Goal: Task Accomplishment & Management: Manage account settings

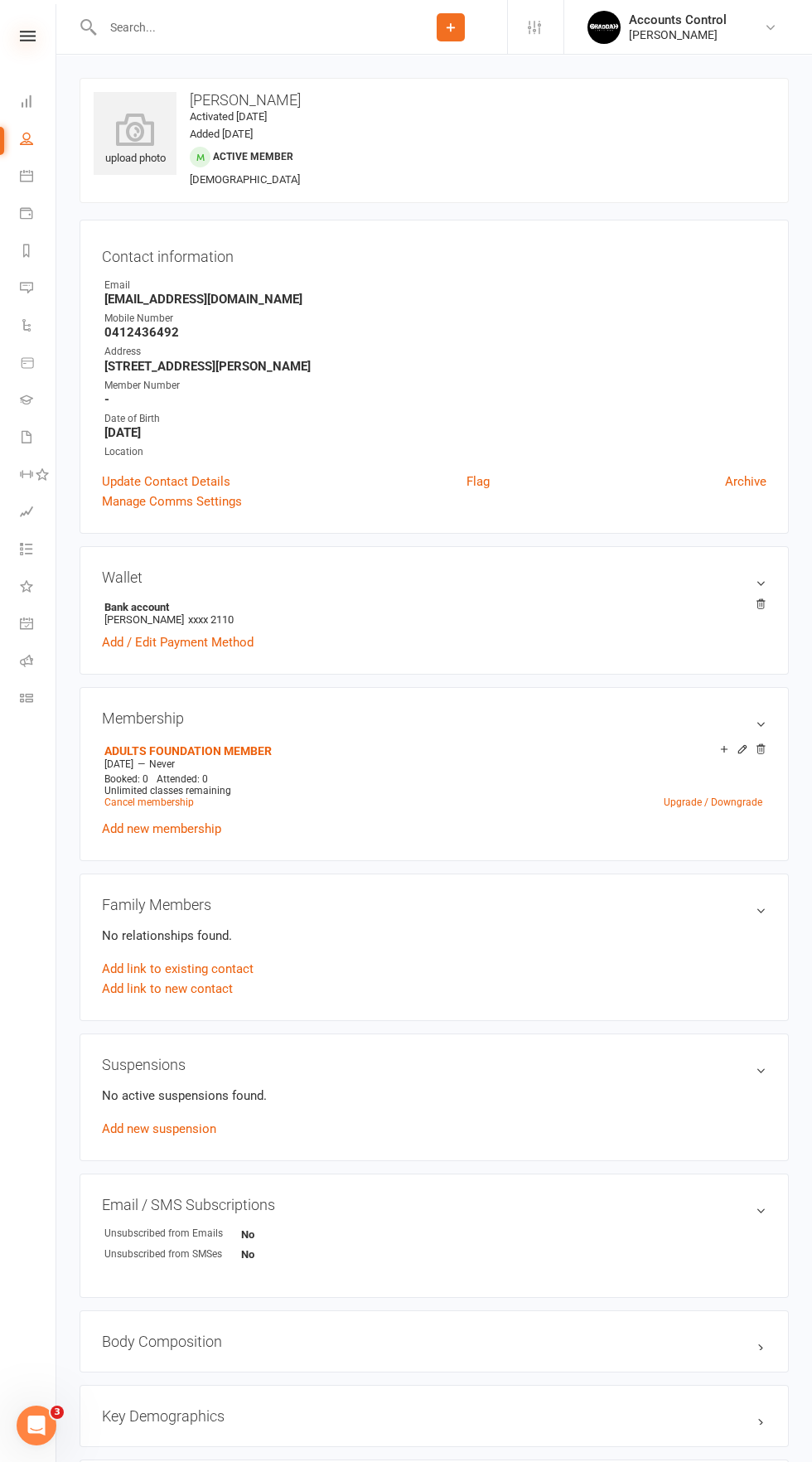
click at [29, 38] on icon at bounding box center [27, 36] width 15 height 11
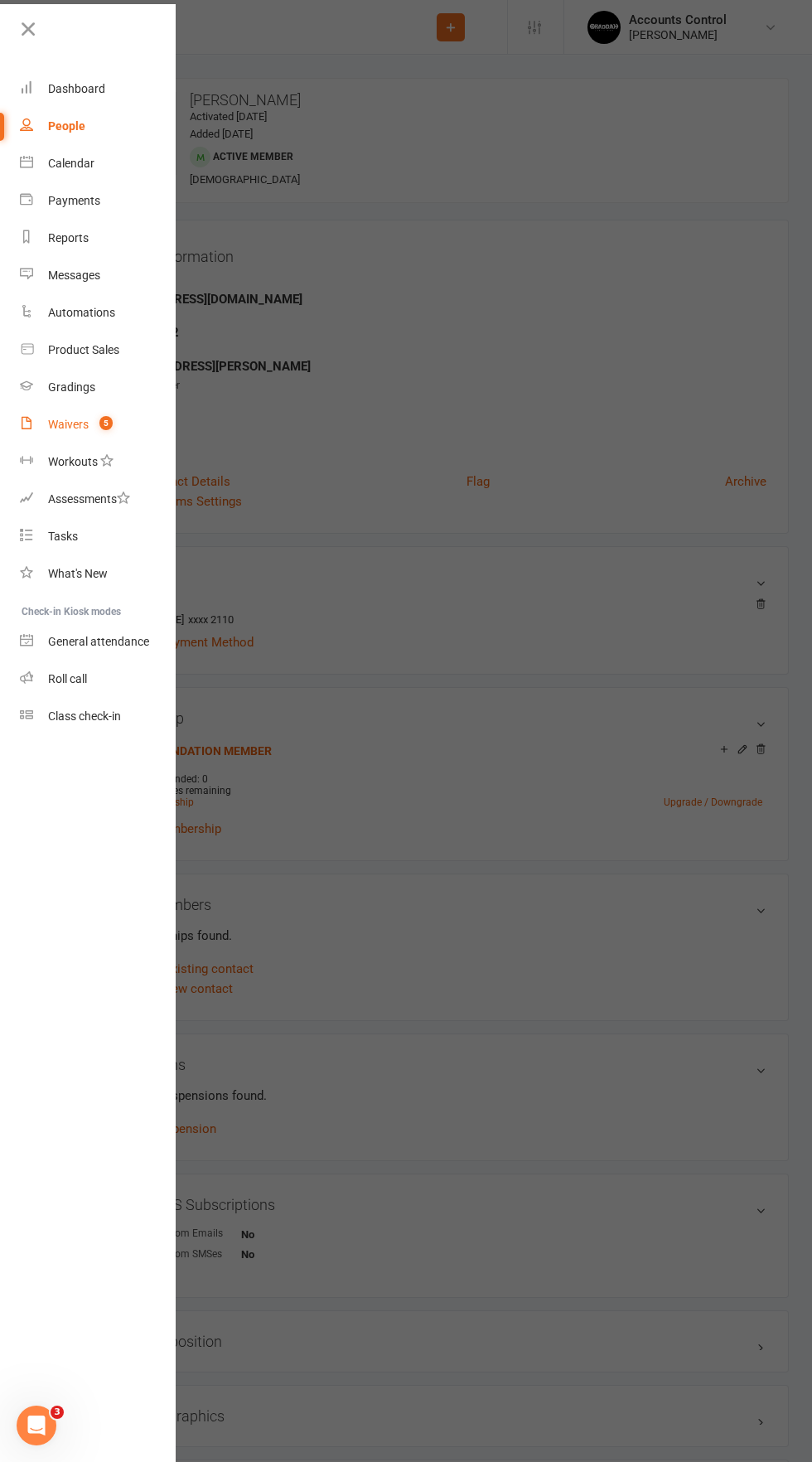
click at [70, 425] on div "Waivers" at bounding box center [68, 424] width 41 height 14
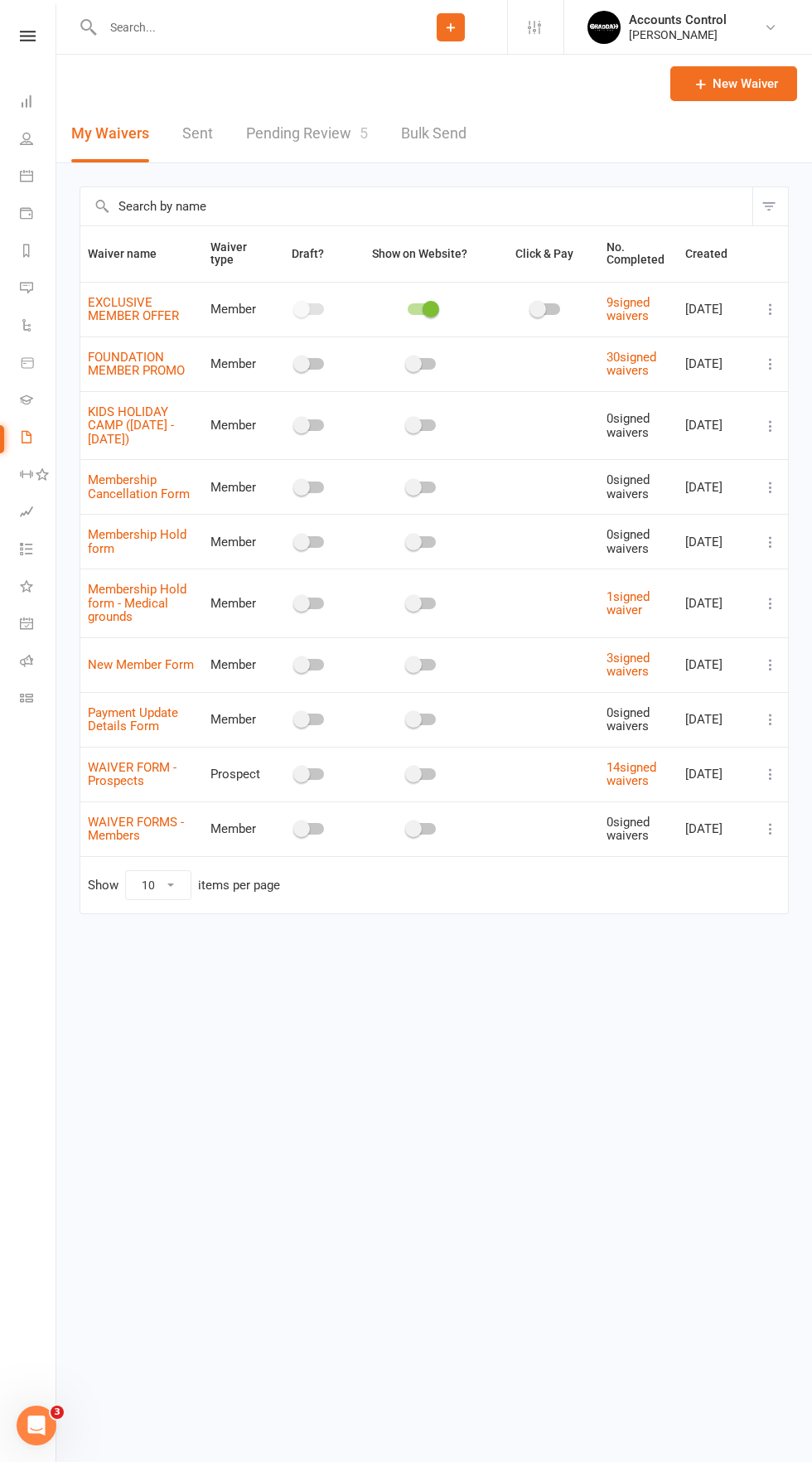
click at [272, 133] on link "Pending Review 5" at bounding box center [307, 134] width 122 height 57
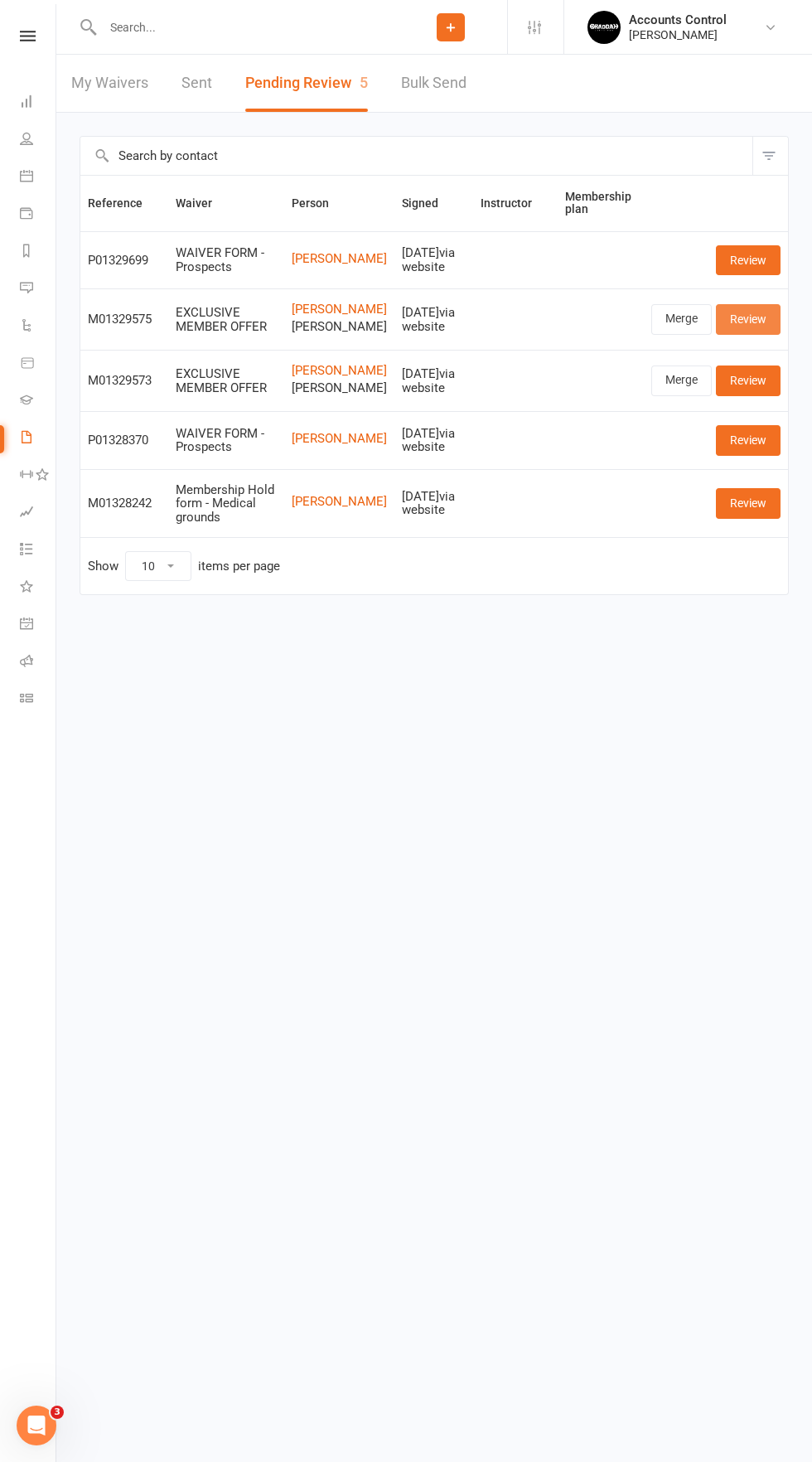
click at [767, 334] on link "Review" at bounding box center [747, 318] width 65 height 30
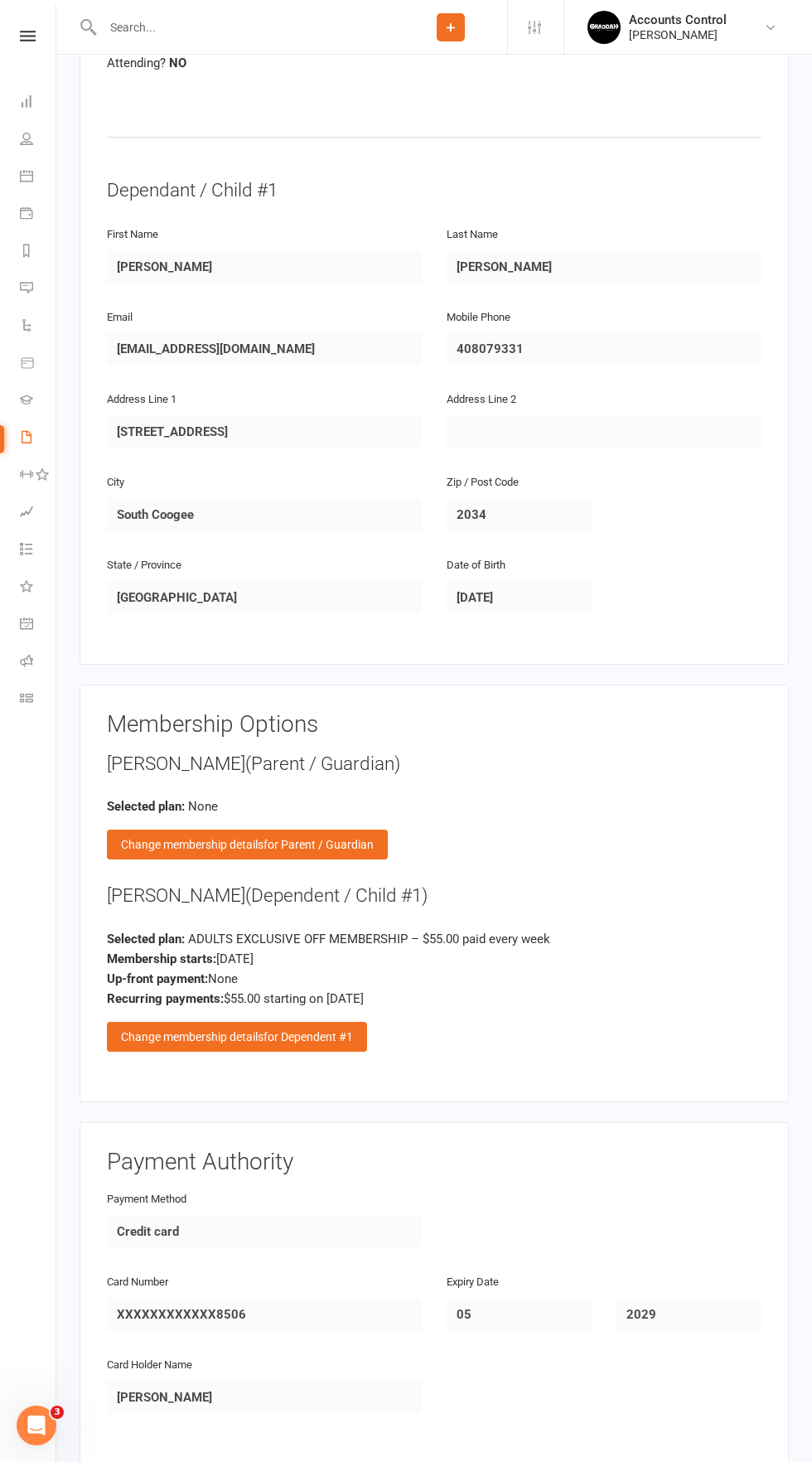
scroll to position [1012, 0]
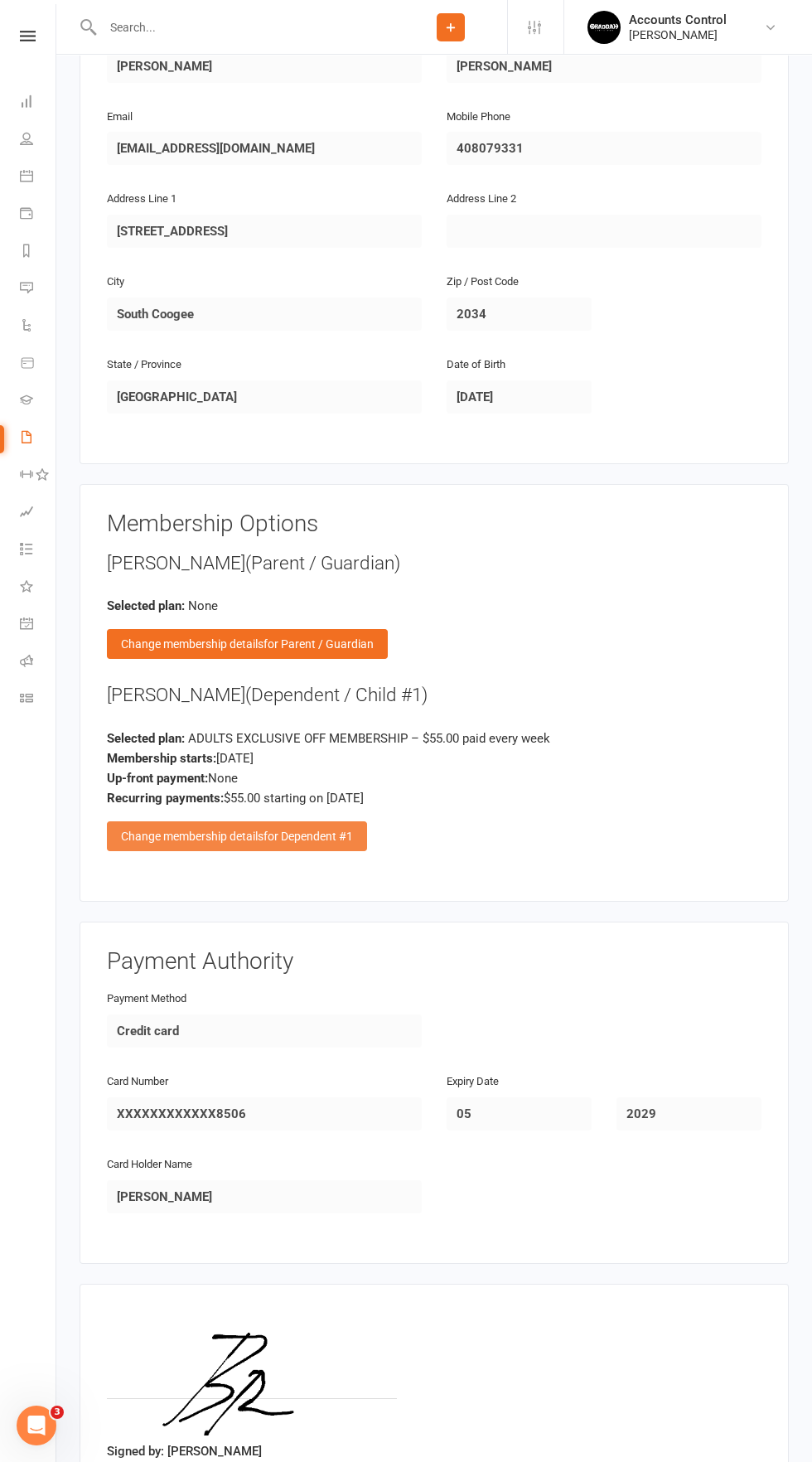
click at [313, 834] on span "for Dependent #1" at bounding box center [308, 836] width 89 height 14
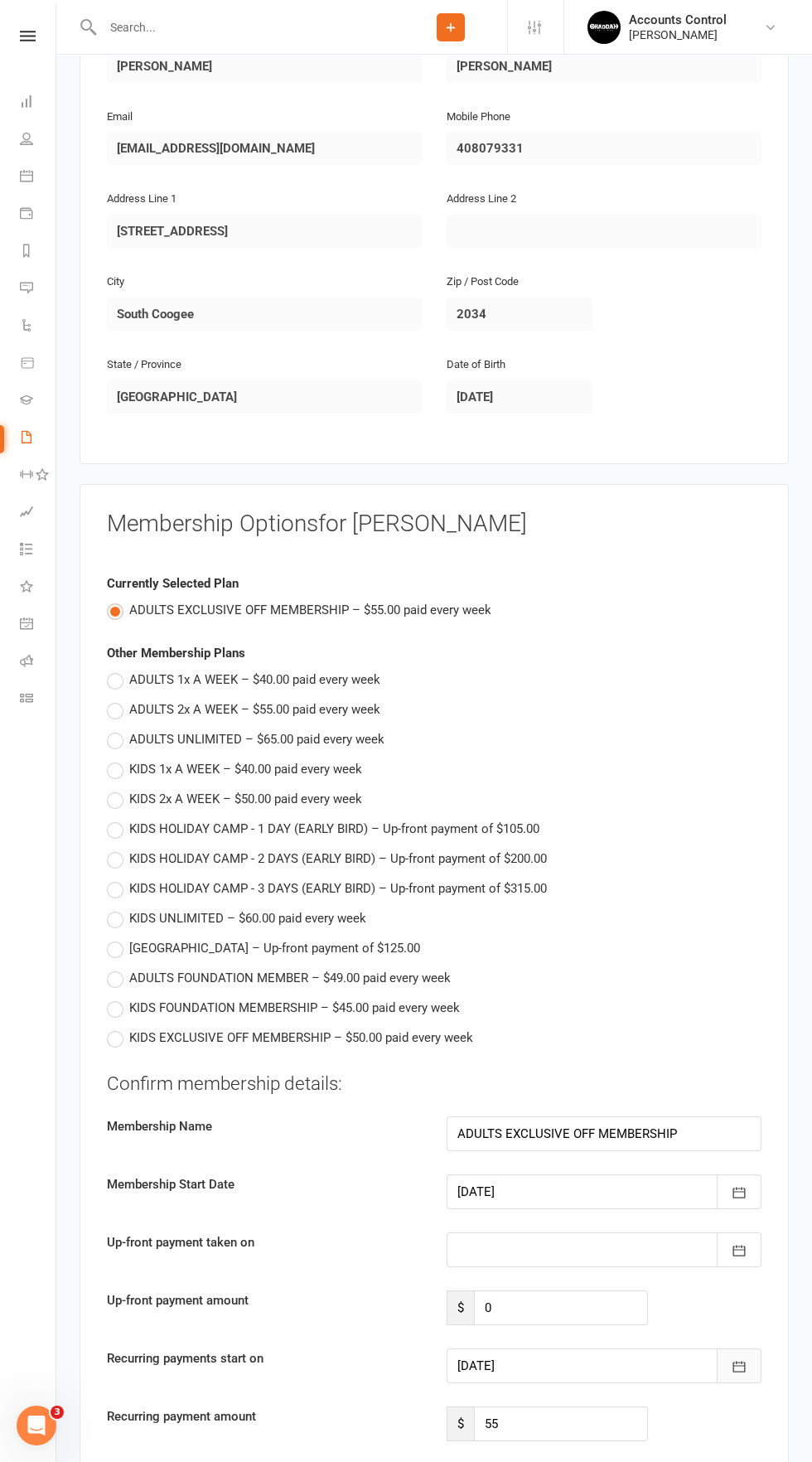
click at [758, 1364] on button "button" at bounding box center [738, 1366] width 45 height 35
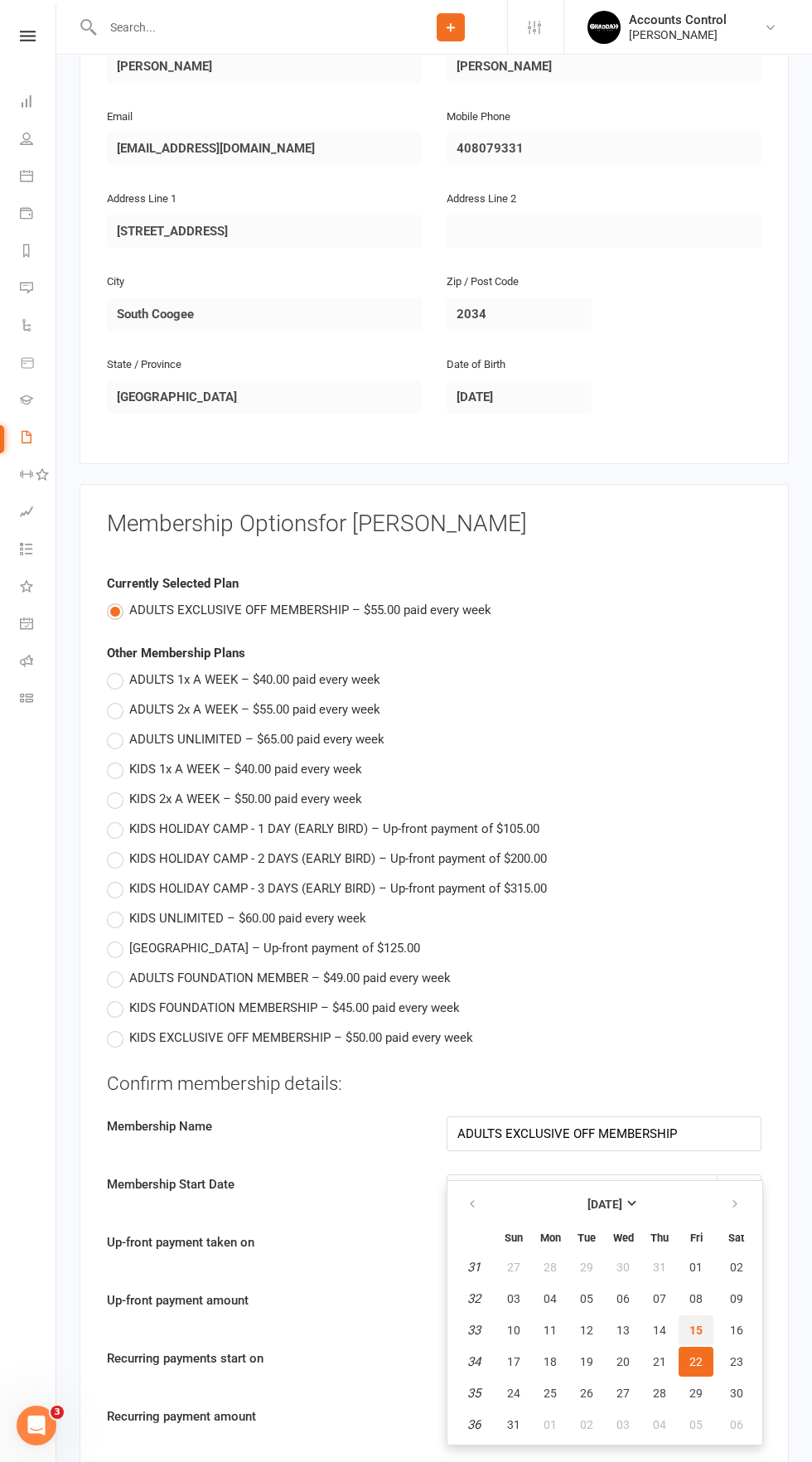
click at [691, 1327] on span "15" at bounding box center [696, 1330] width 14 height 14
type input "[DATE]"
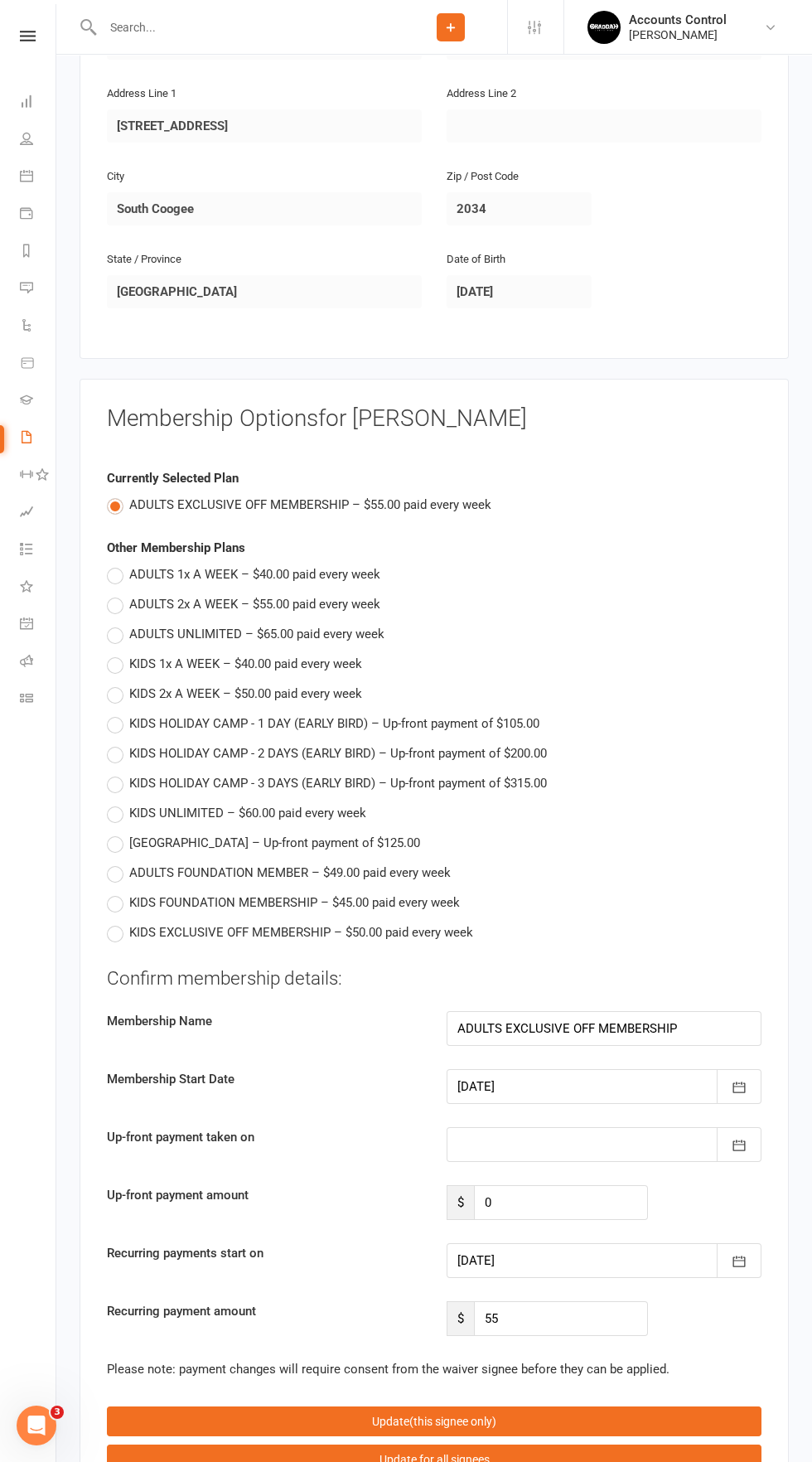
scroll to position [1137, 0]
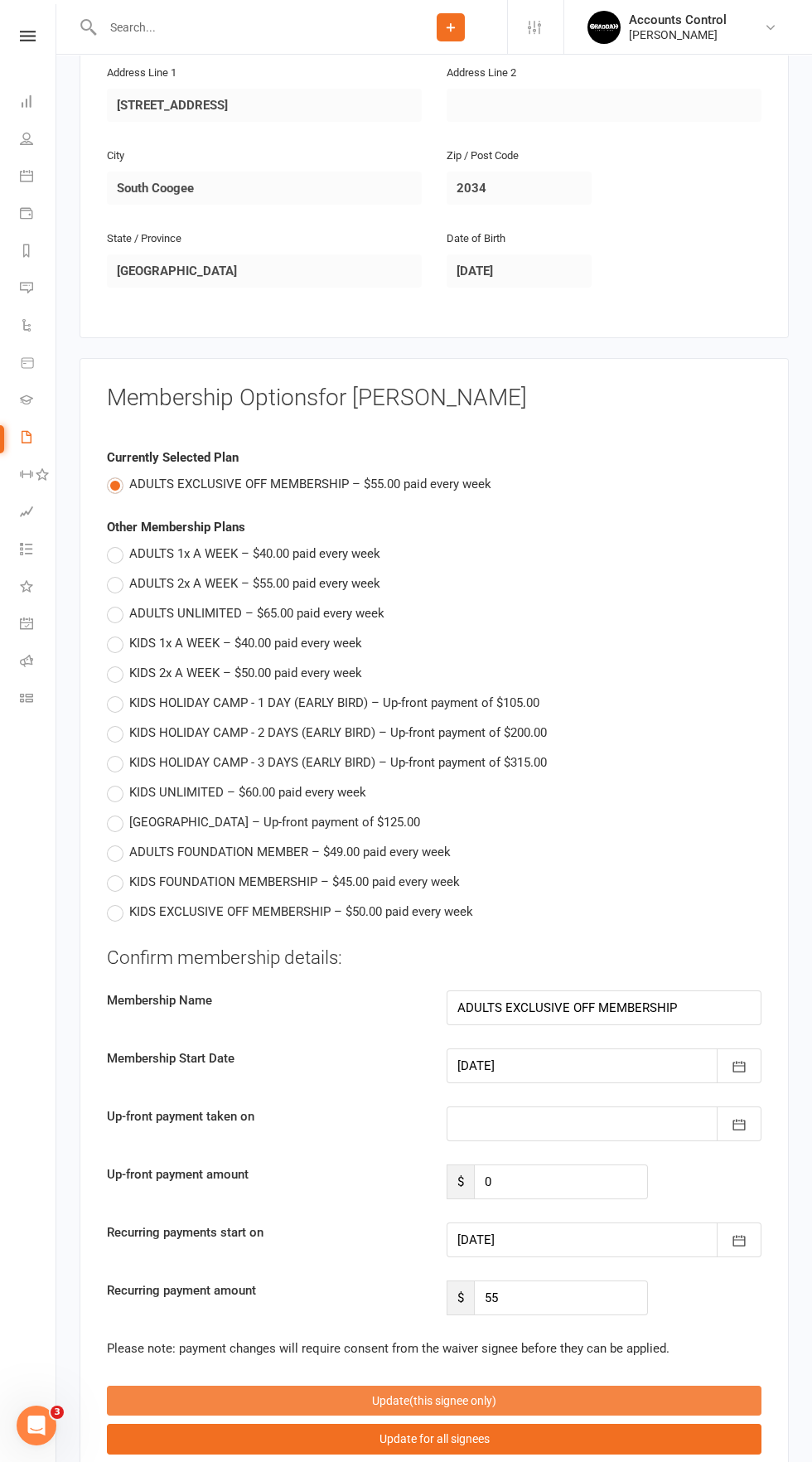
click at [522, 1400] on button "Update (this signee only)" at bounding box center [435, 1400] width 655 height 30
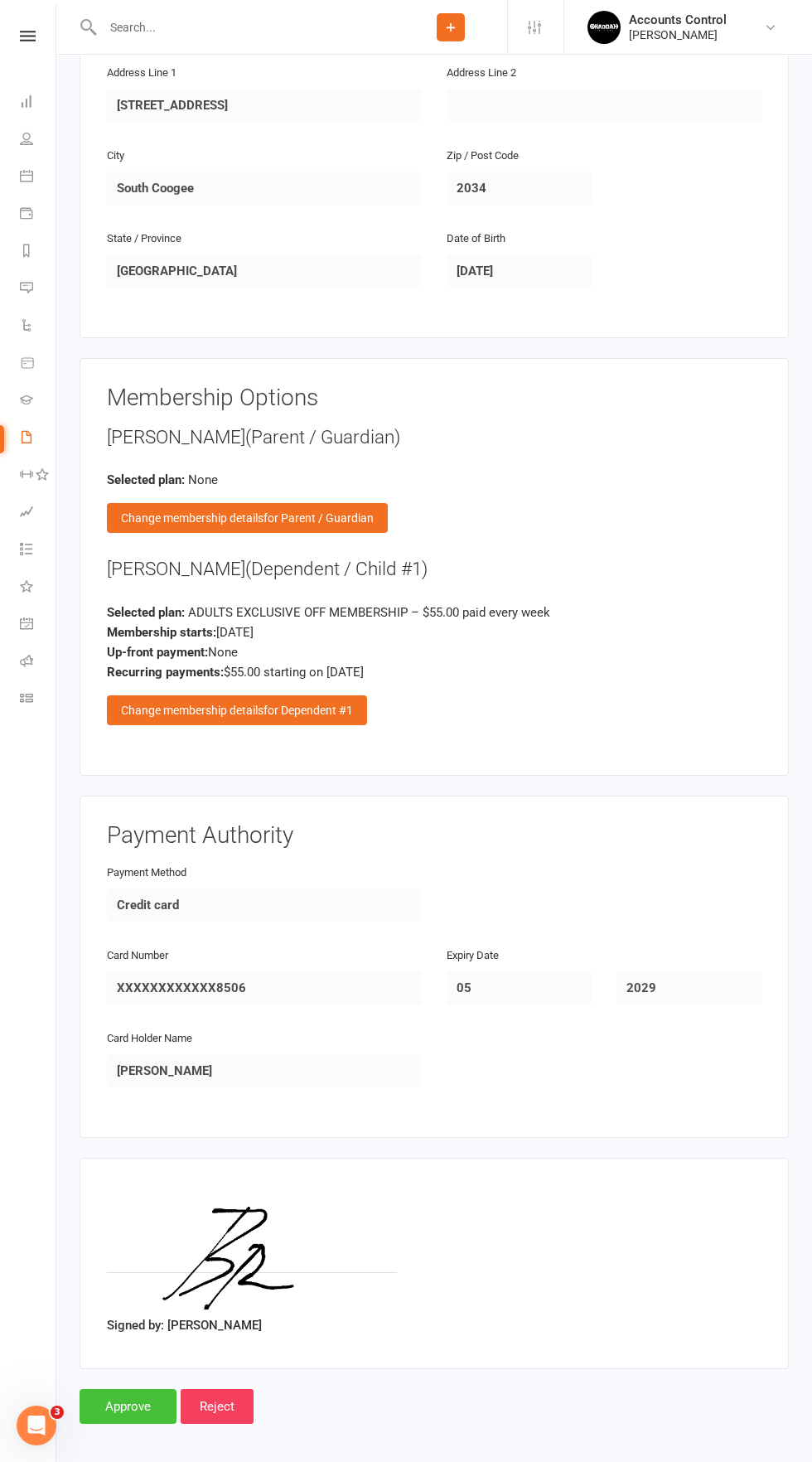
click at [115, 1413] on input "Approve" at bounding box center [127, 1407] width 97 height 35
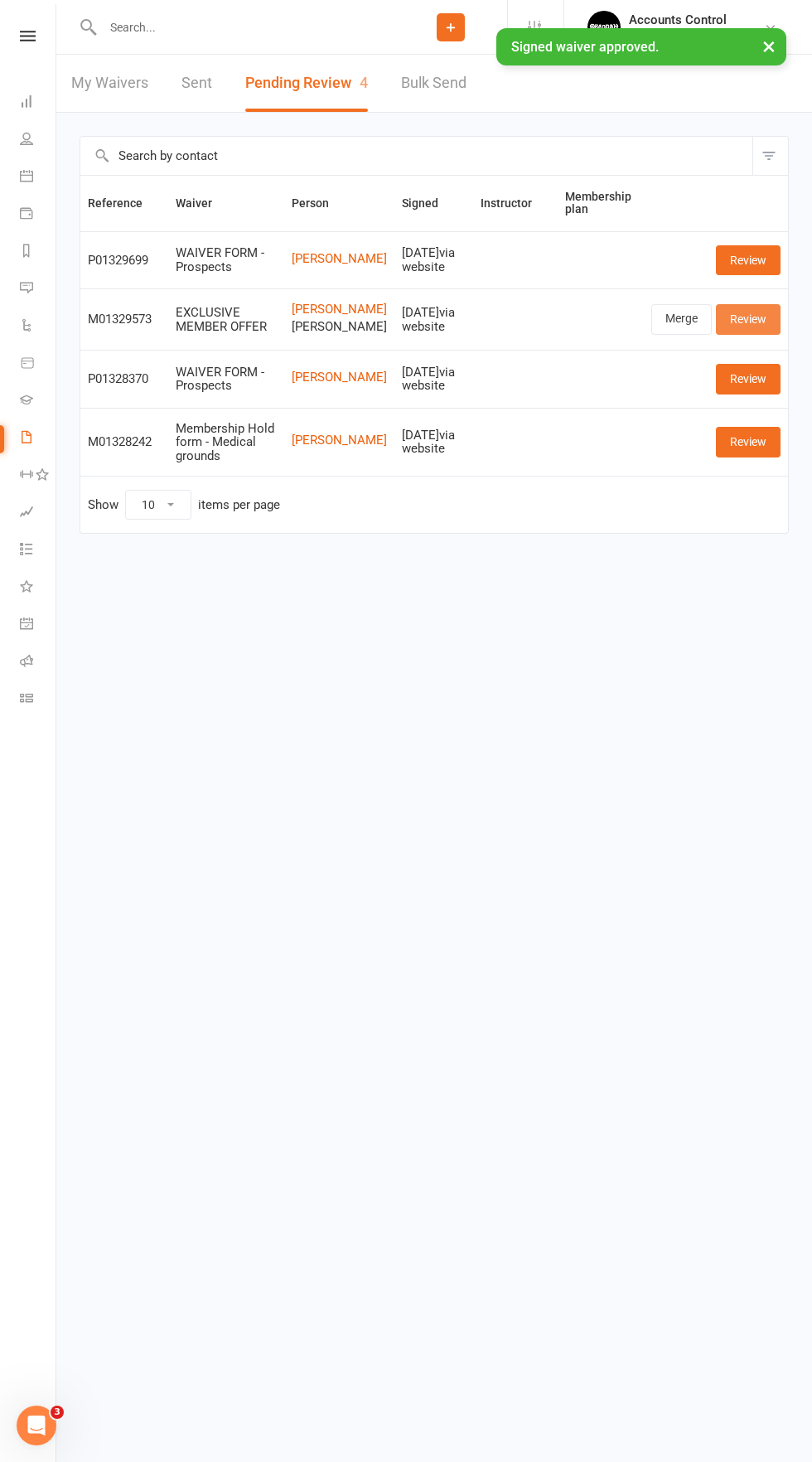
click at [771, 329] on link "Review" at bounding box center [747, 318] width 65 height 30
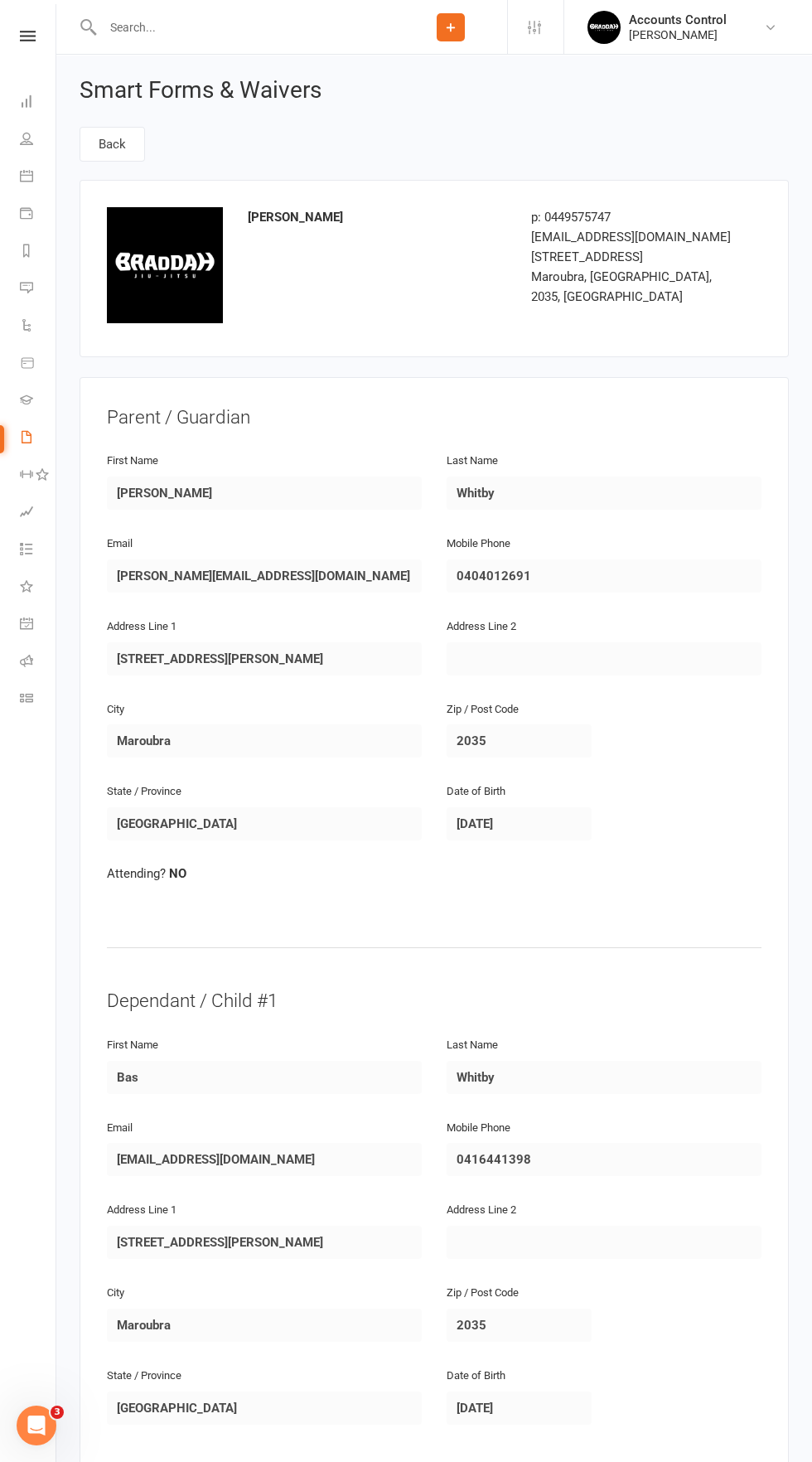
scroll to position [1012, 0]
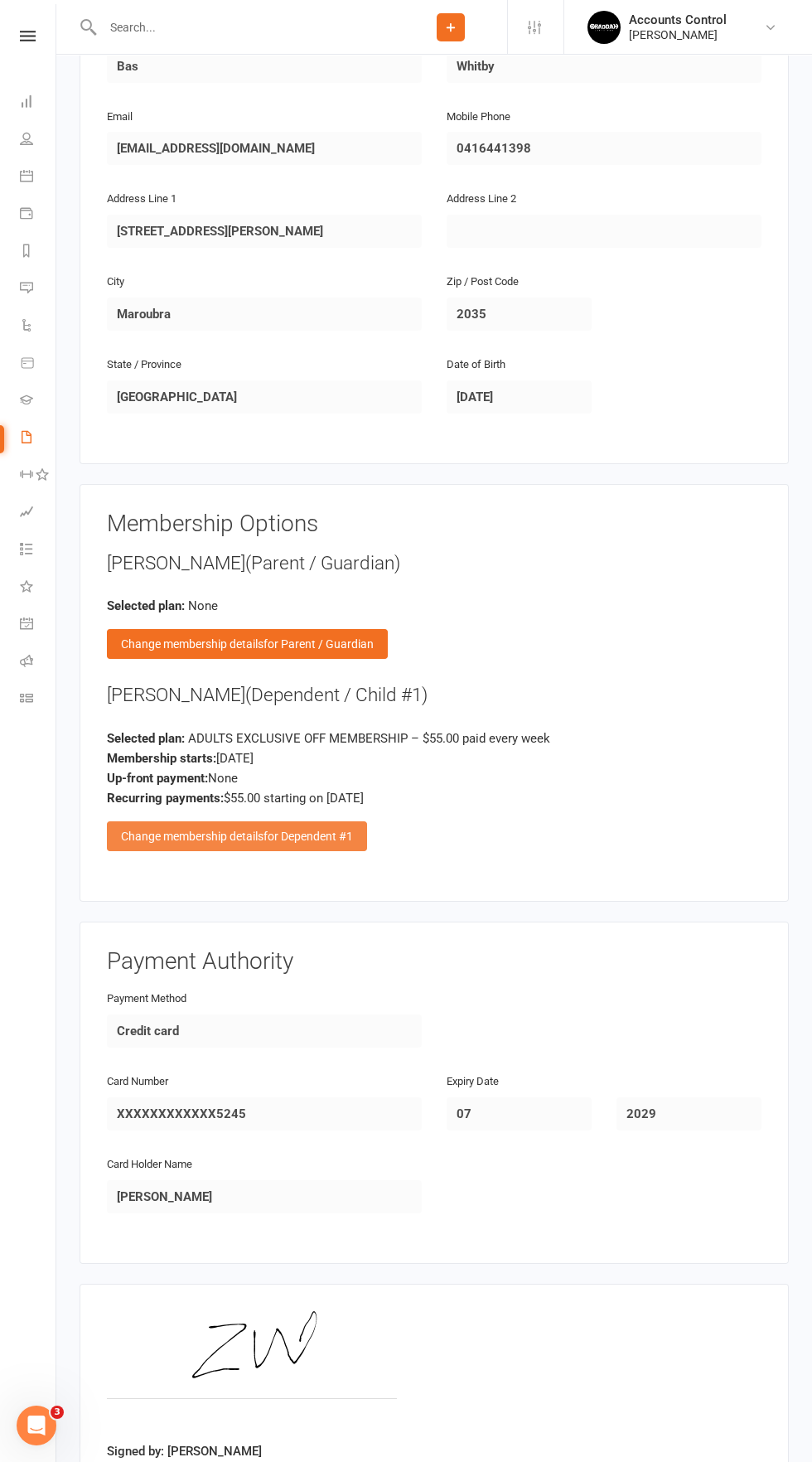
click at [319, 830] on span "for Dependent #1" at bounding box center [308, 836] width 89 height 14
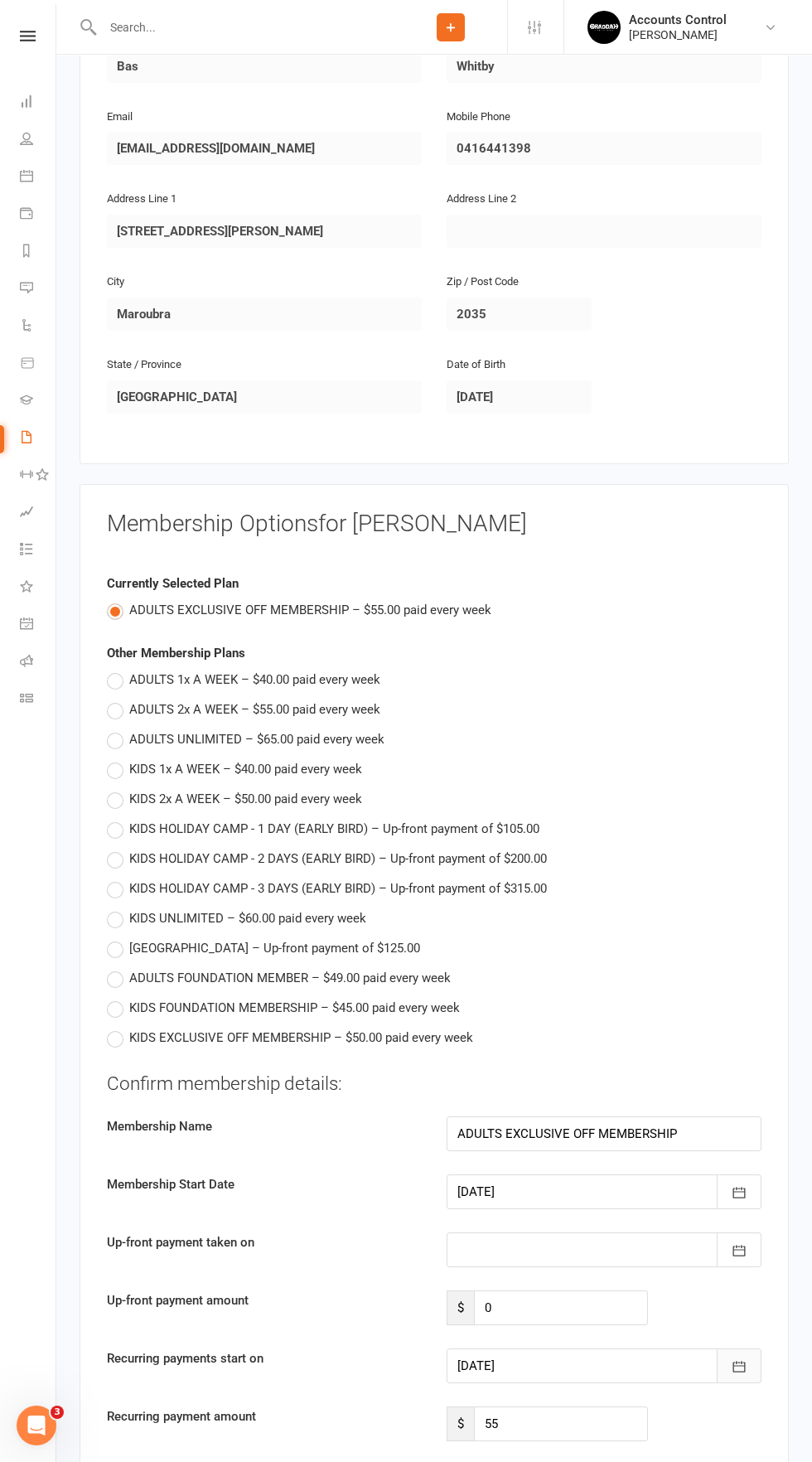
click at [751, 1366] on button "button" at bounding box center [738, 1366] width 45 height 35
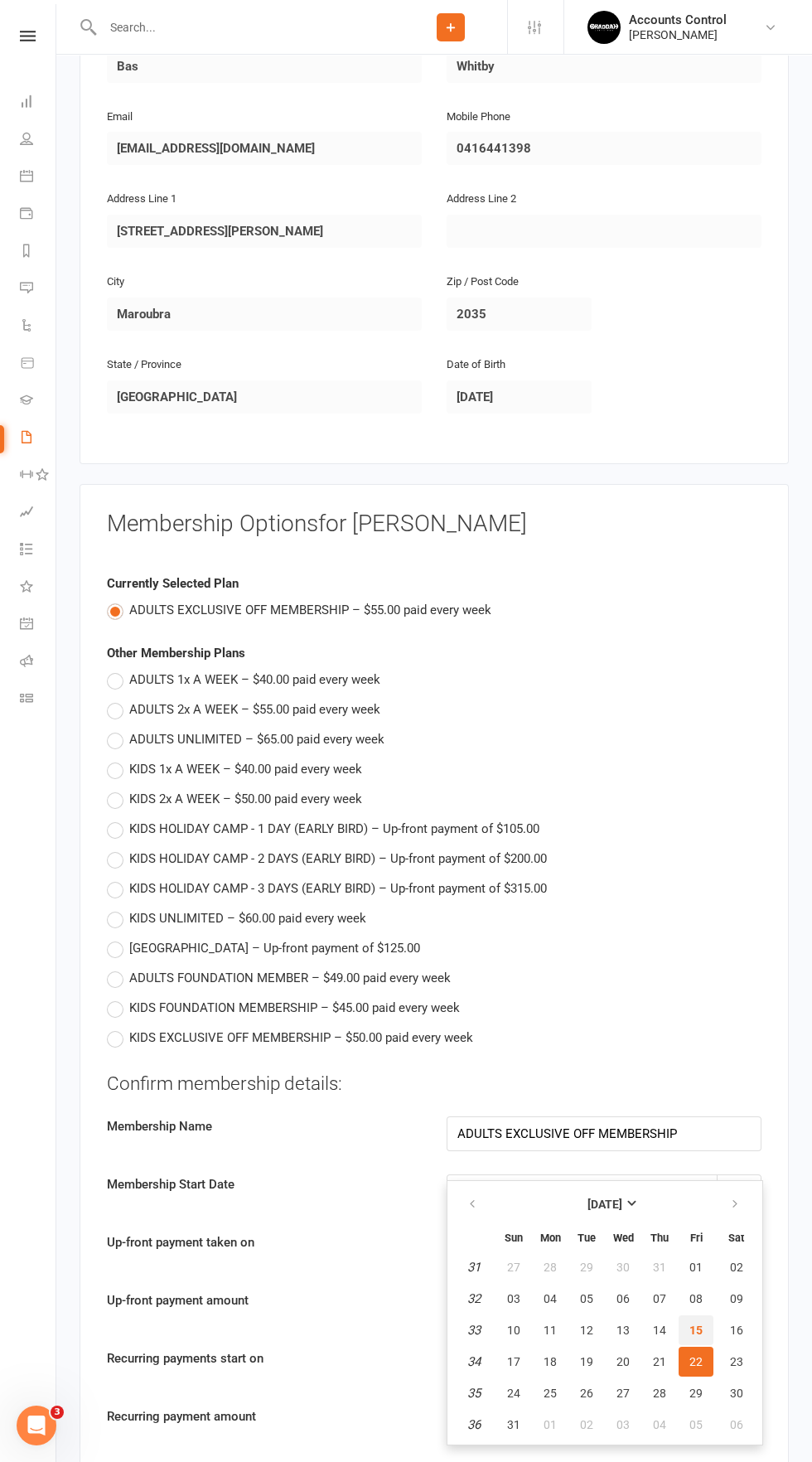
click at [697, 1329] on span "15" at bounding box center [696, 1330] width 14 height 14
type input "[DATE]"
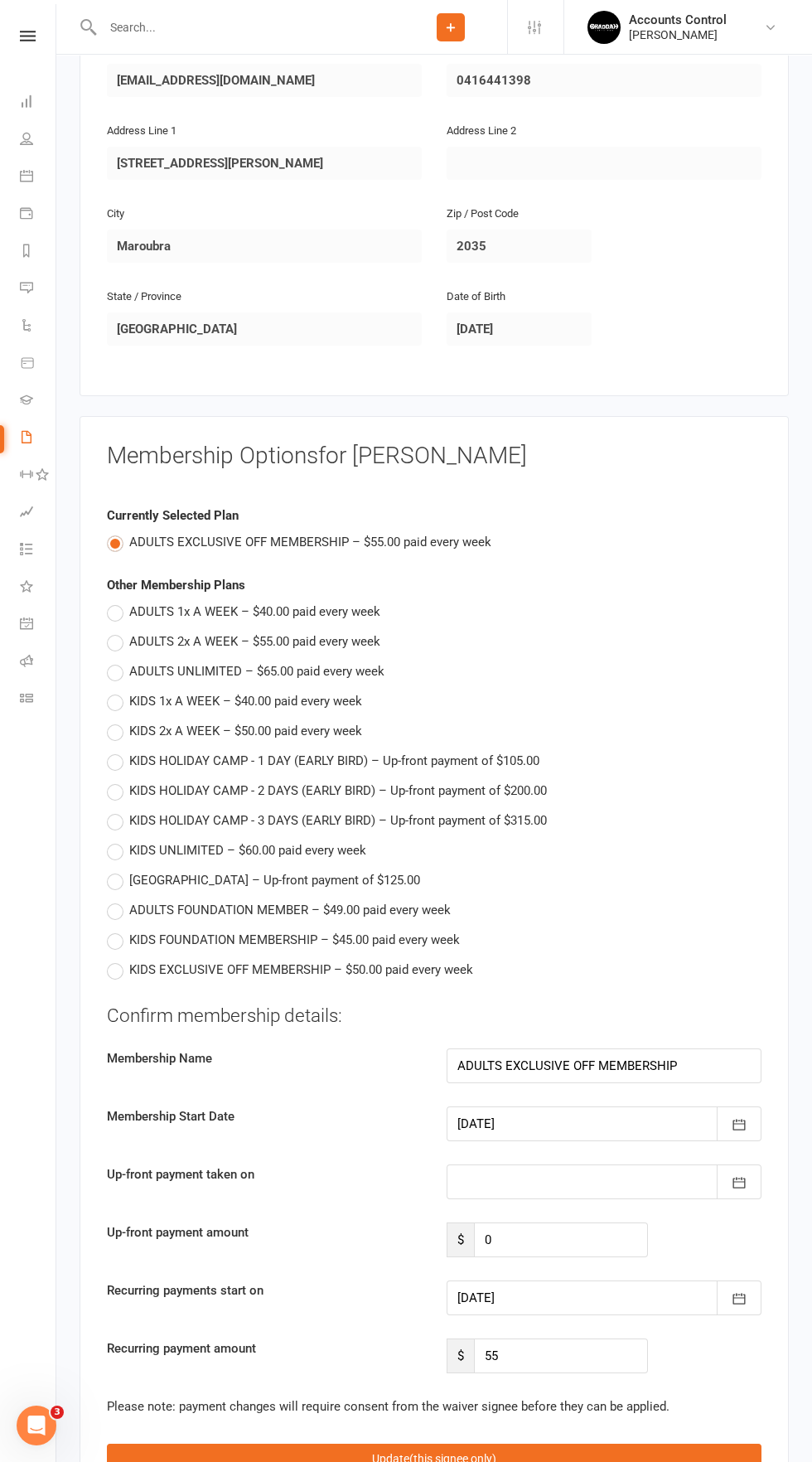
scroll to position [1137, 0]
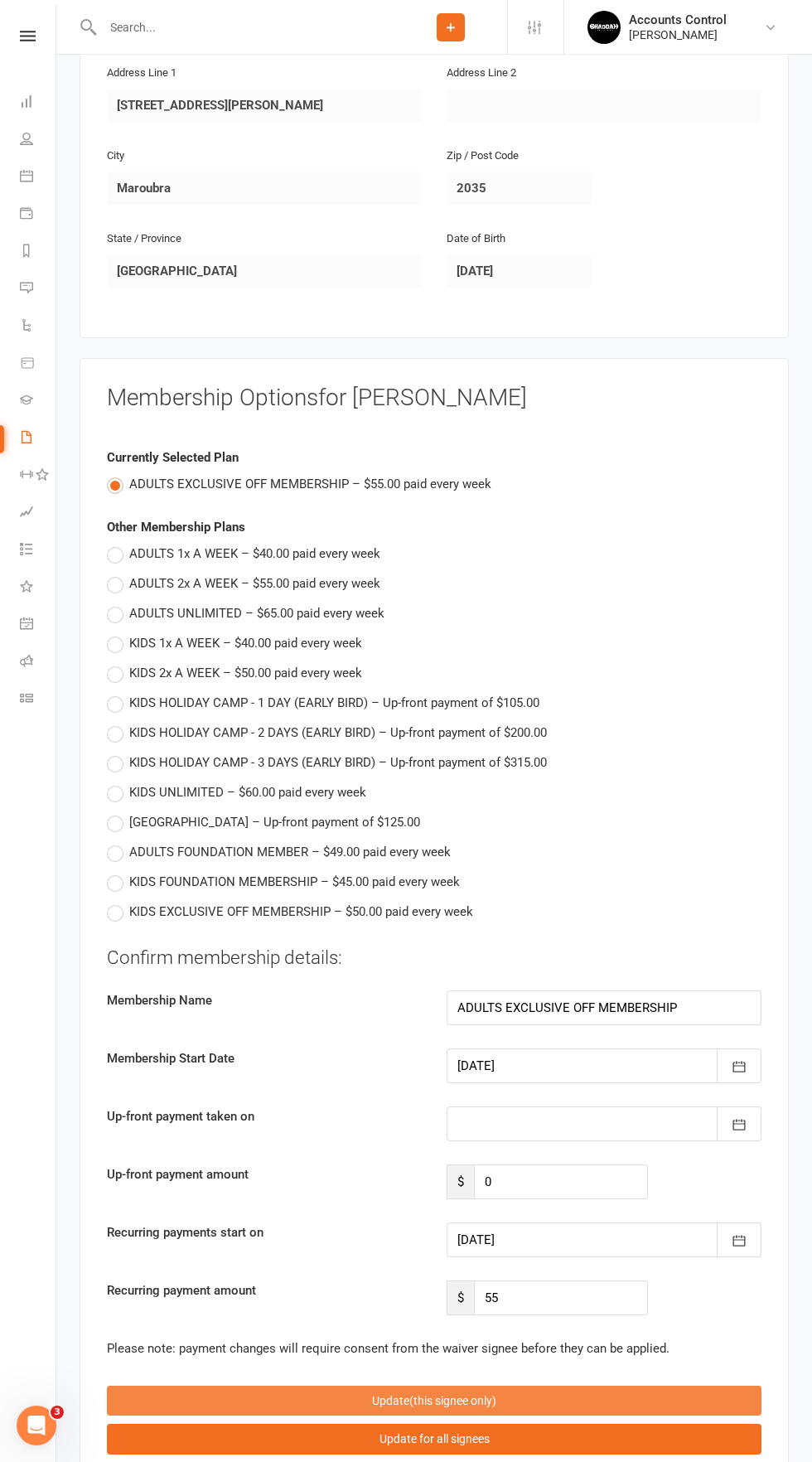
click at [556, 1394] on button "Update (this signee only)" at bounding box center [435, 1400] width 655 height 30
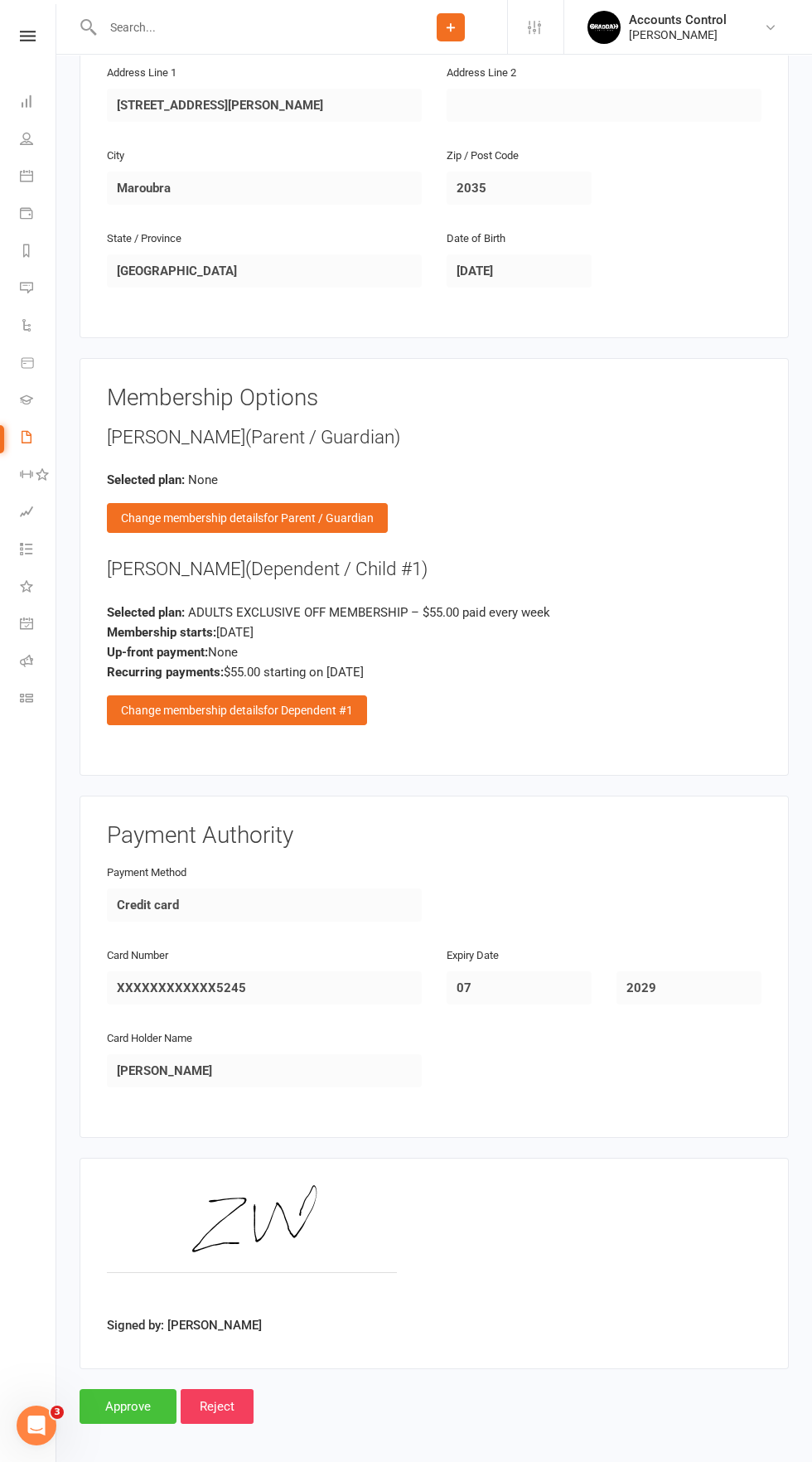
click at [127, 1398] on input "Approve" at bounding box center [127, 1407] width 97 height 35
